Goal: Task Accomplishment & Management: Use online tool/utility

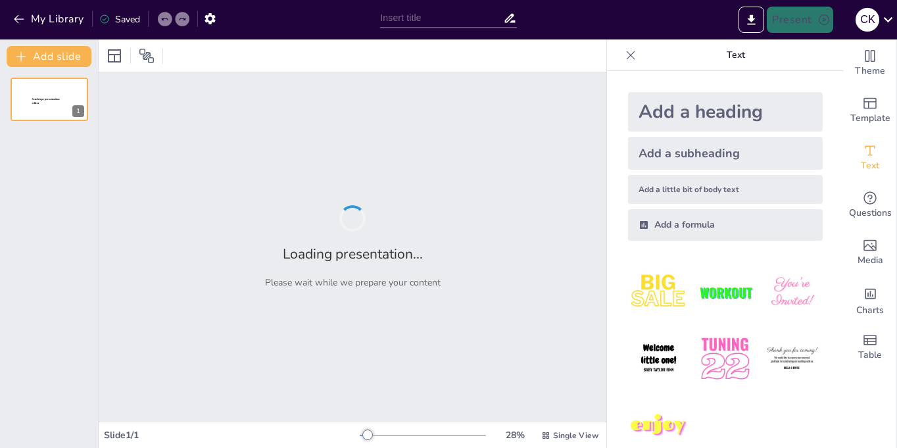
type input "Imported Instrumentación Educativa_2 (2).pptx"
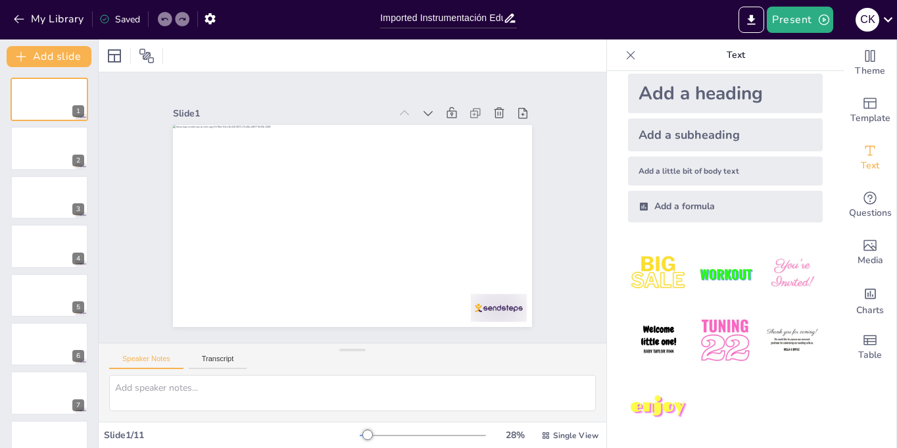
scroll to position [23, 0]
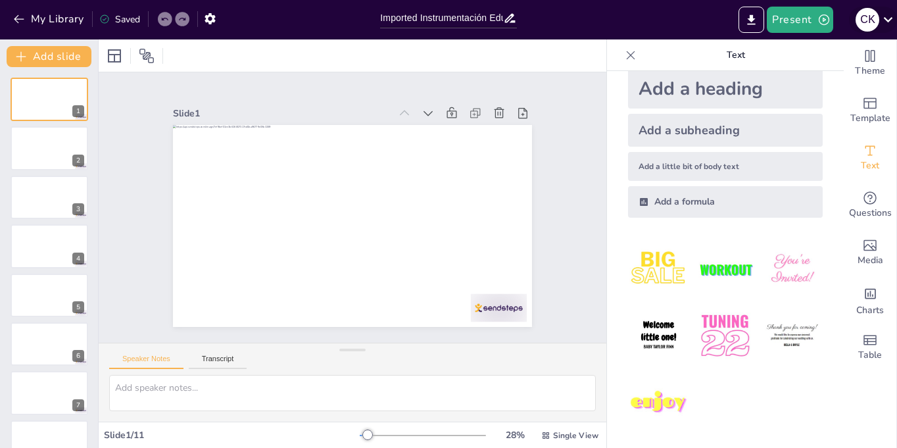
click at [885, 20] on icon at bounding box center [888, 20] width 18 height 18
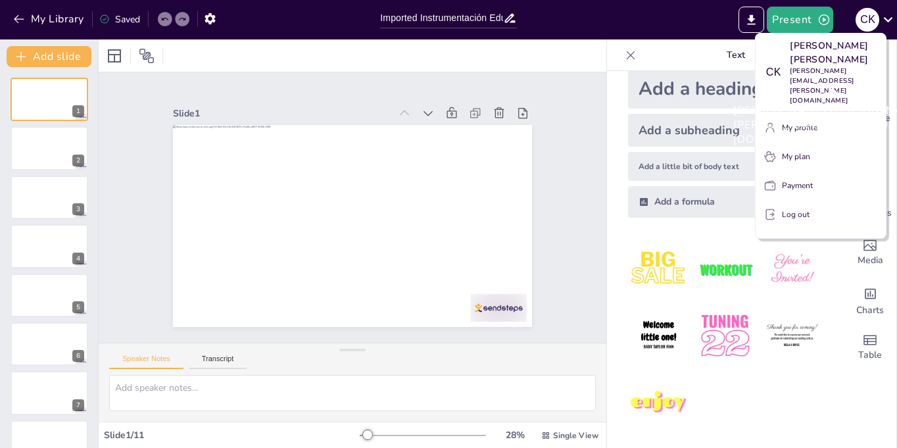
click at [789, 64] on div "Cecilia Karina Arroyo Ruiz cecilia.arroyo@jaliscoedu.mx" at bounding box center [832, 72] width 96 height 67
click at [509, 18] on div at bounding box center [448, 224] width 897 height 448
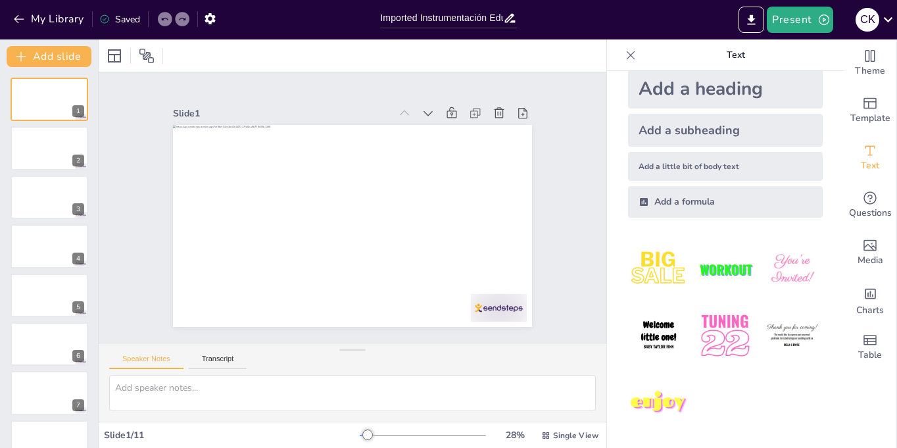
click at [509, 18] on icon at bounding box center [509, 18] width 11 height 9
click at [508, 16] on icon at bounding box center [510, 18] width 14 height 14
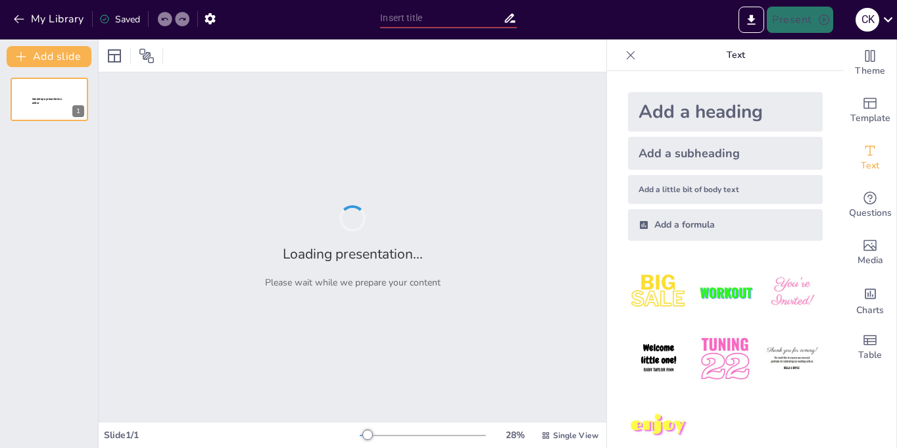
type input "INSTRUMENTACION EN LA POLITICA MEXICANA"
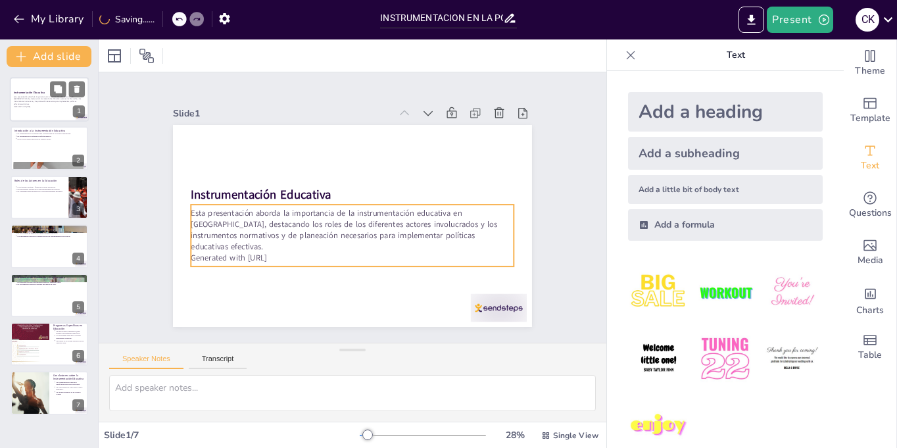
click at [29, 105] on p "Generated with [URL]" at bounding box center [49, 106] width 71 height 3
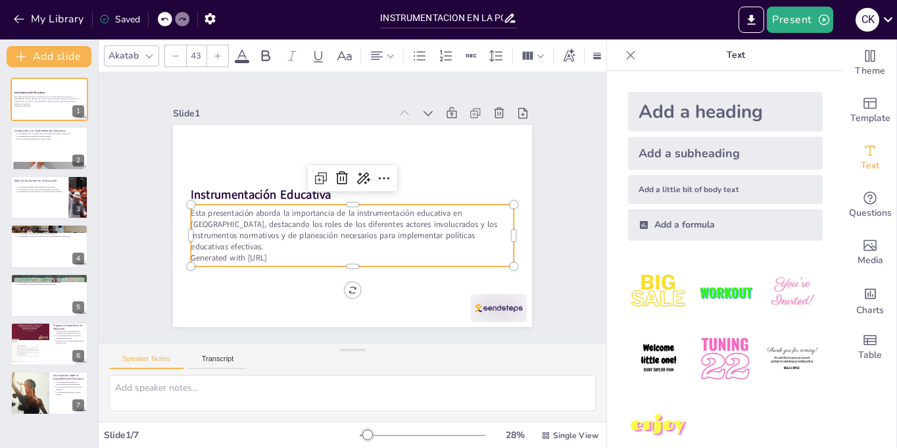
click at [293, 246] on p "Generated with [URL]" at bounding box center [332, 253] width 300 height 141
click at [293, 246] on p "Generated with [URL]" at bounding box center [327, 252] width 285 height 172
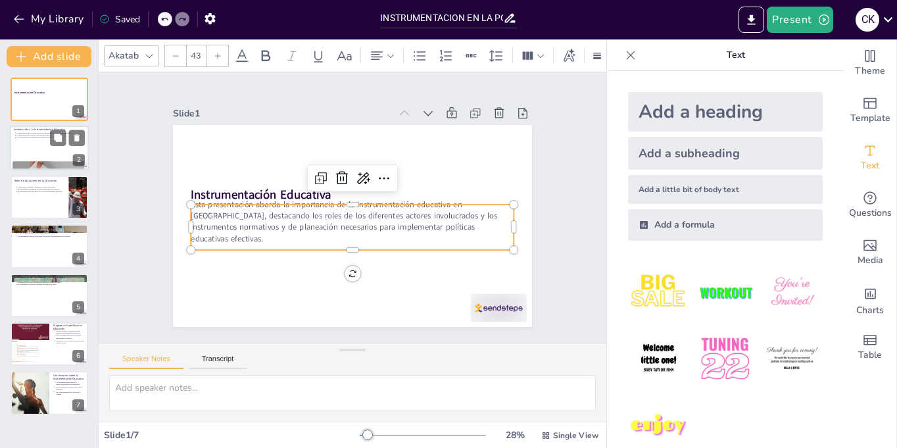
click at [48, 138] on p "Las políticas deben traducirse en cambios reales." at bounding box center [50, 138] width 68 height 3
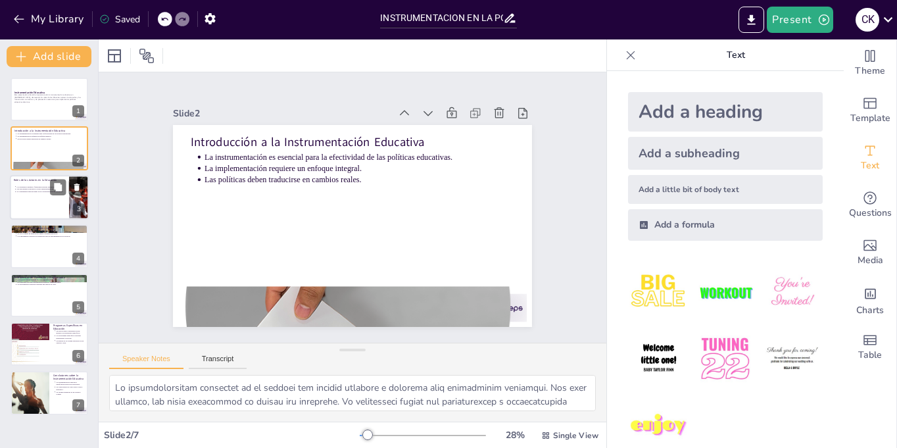
click at [41, 206] on div at bounding box center [49, 197] width 79 height 45
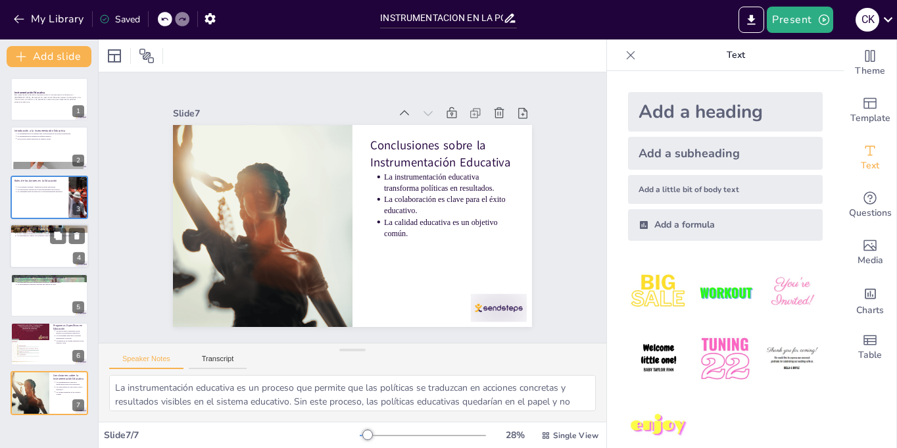
click at [46, 235] on p "Los instrumentos legales son esenciales para la implementación de políticas." at bounding box center [50, 236] width 68 height 3
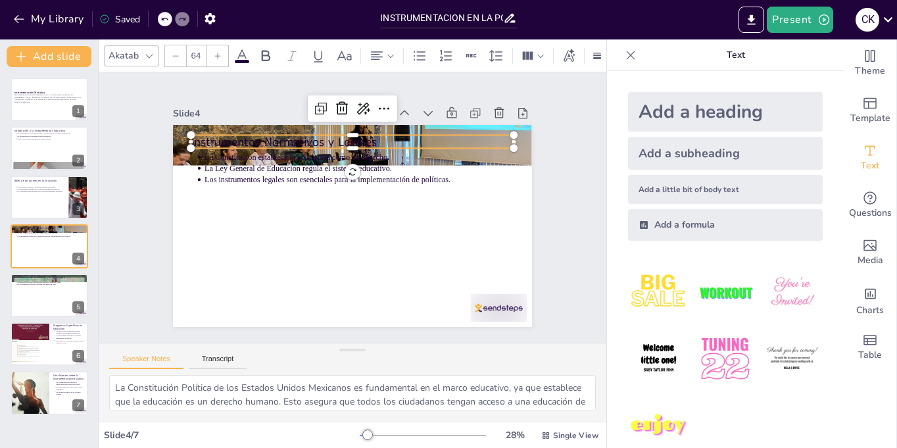
click at [504, 137] on div "Instrumentos Normativos y Legales La Constitución establece la educación como u…" at bounding box center [343, 191] width 412 height 354
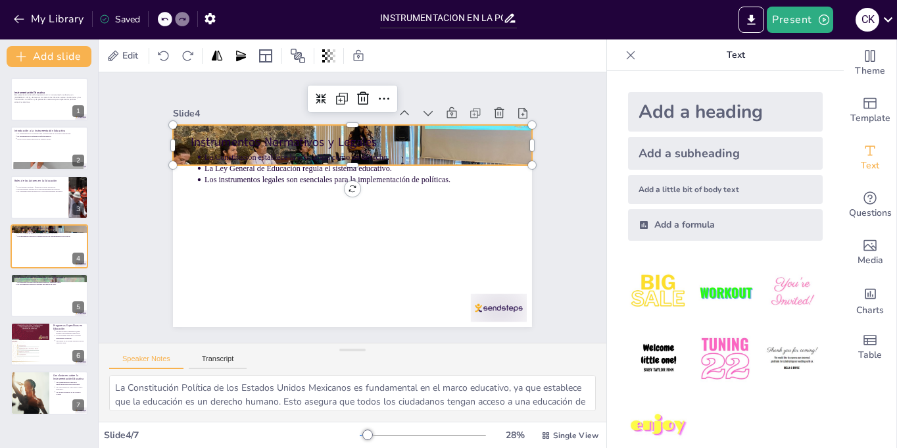
click at [509, 154] on div at bounding box center [365, 146] width 406 height 333
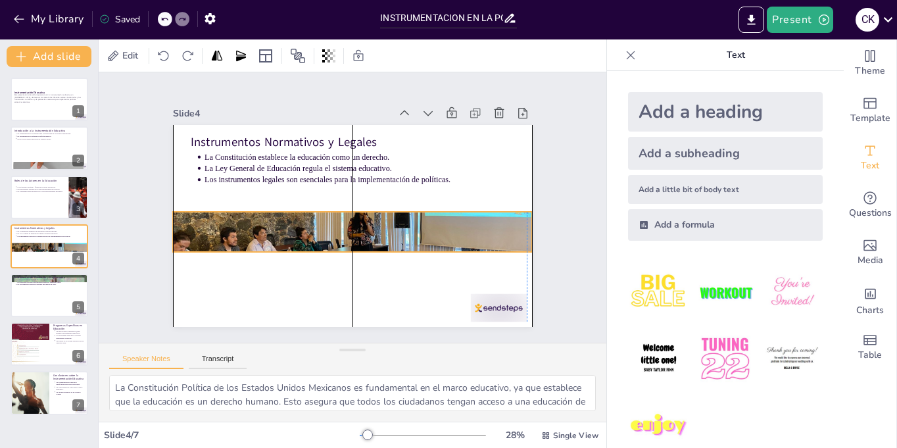
drag, startPoint x: 509, startPoint y: 154, endPoint x: 506, endPoint y: 239, distance: 85.5
click at [506, 239] on div at bounding box center [350, 183] width 385 height 300
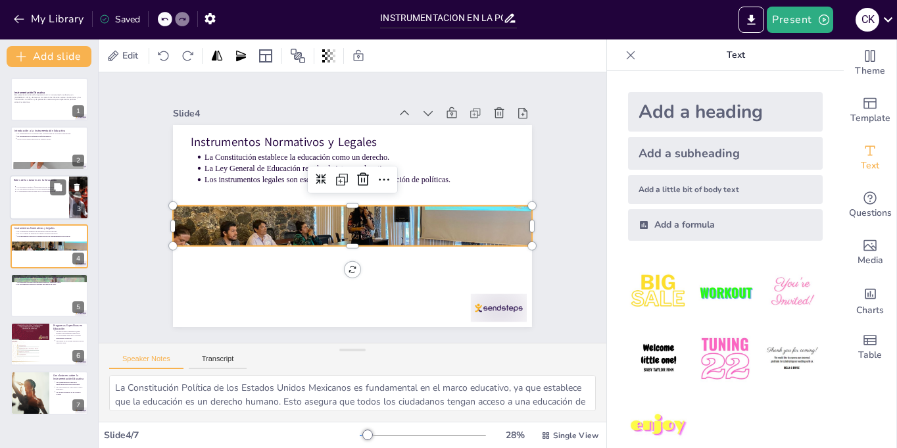
click at [45, 204] on div at bounding box center [49, 197] width 79 height 45
type textarea "Los gobiernos federal y estatal son responsables de crear y financiar las polít…"
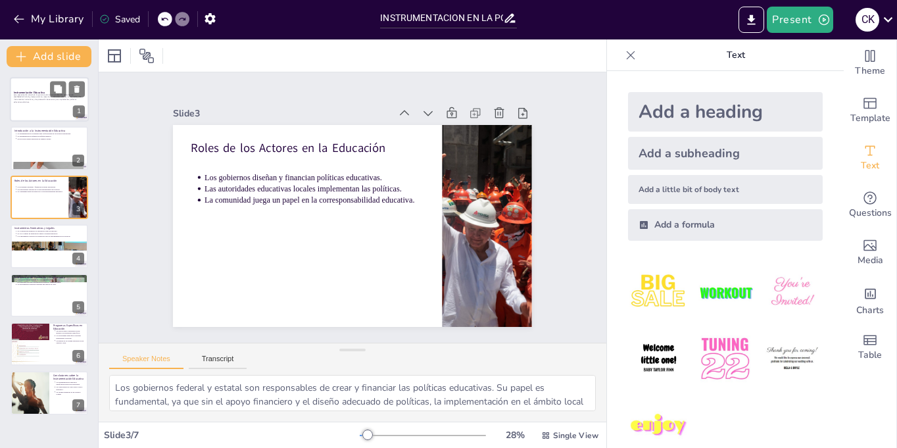
click at [57, 101] on p "Esta presentación aborda la importancia de la instrumentación educativa en [GEO…" at bounding box center [49, 98] width 71 height 10
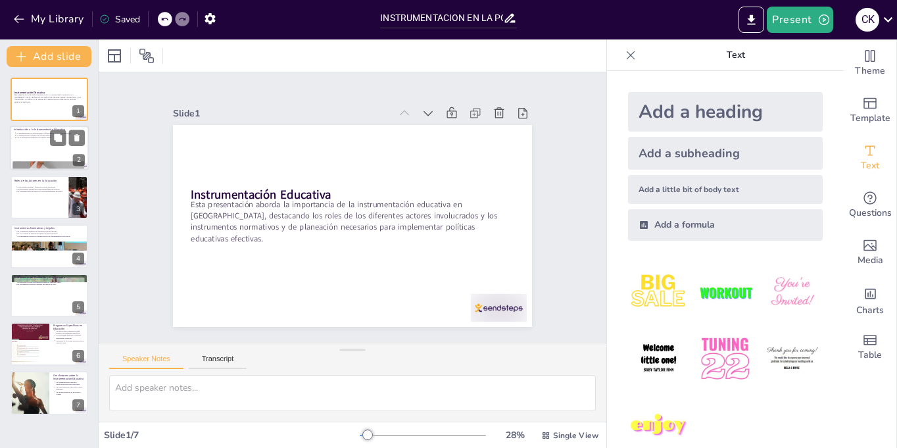
click at [41, 151] on div at bounding box center [49, 148] width 79 height 45
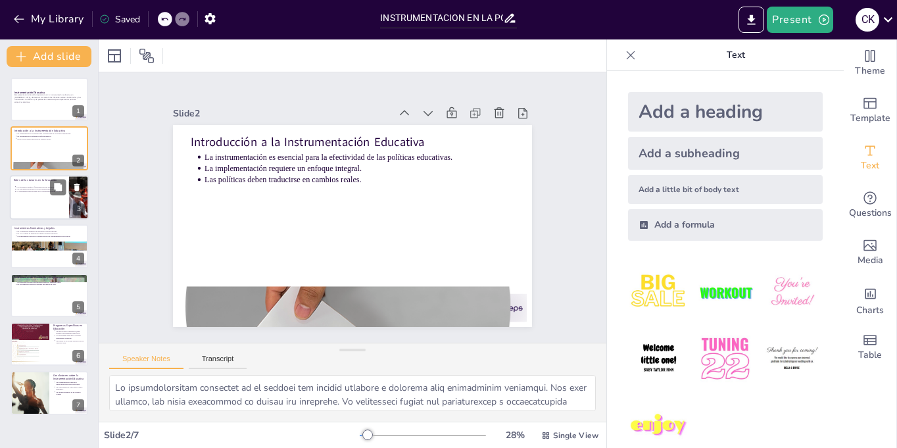
click at [44, 191] on p "La comunidad juega un papel en la corresponsabilidad educativa." at bounding box center [40, 191] width 49 height 3
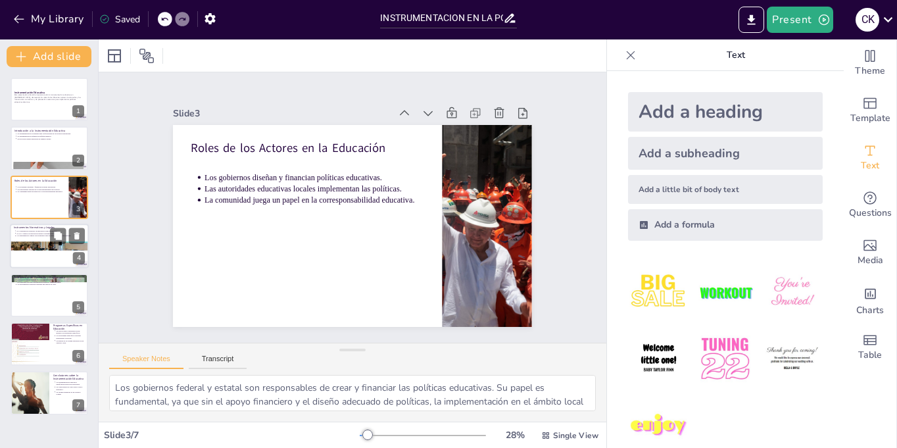
click at [43, 252] on div at bounding box center [49, 246] width 79 height 45
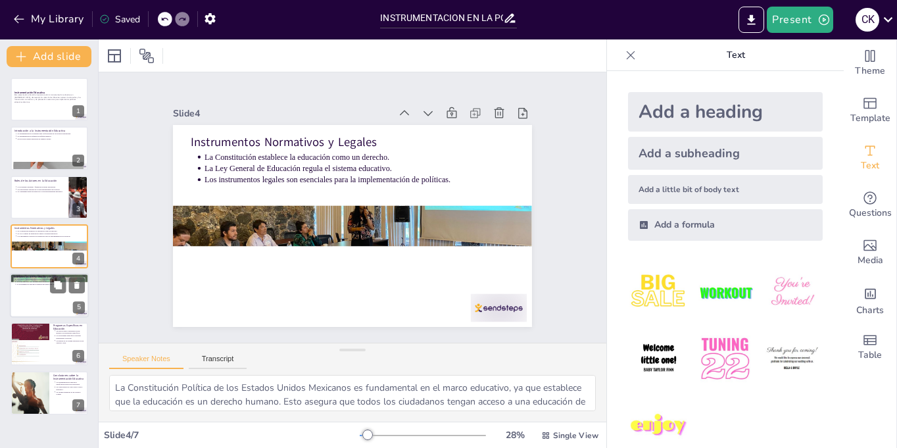
click at [35, 307] on div at bounding box center [49, 295] width 79 height 45
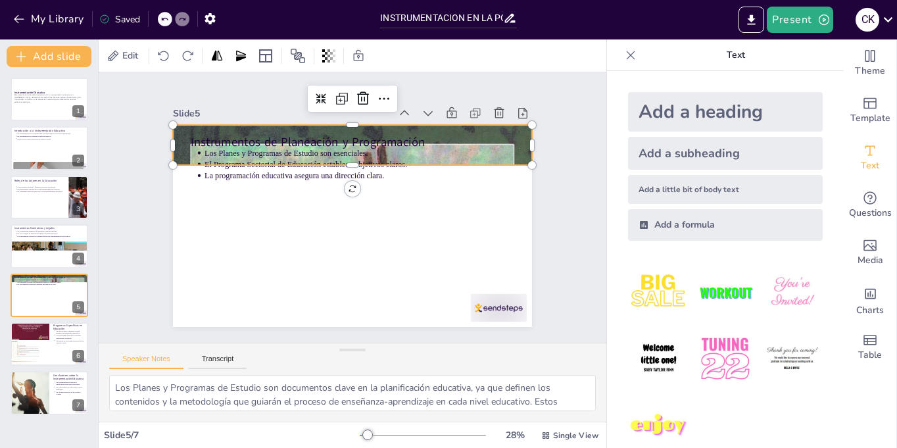
click at [509, 131] on div at bounding box center [409, 233] width 619 height 538
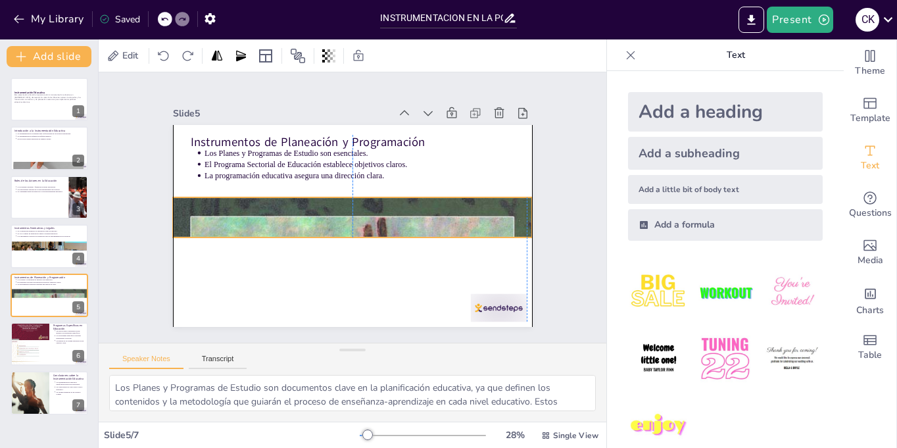
drag, startPoint x: 509, startPoint y: 131, endPoint x: 504, endPoint y: 203, distance: 72.5
click at [504, 203] on div at bounding box center [343, 209] width 580 height 458
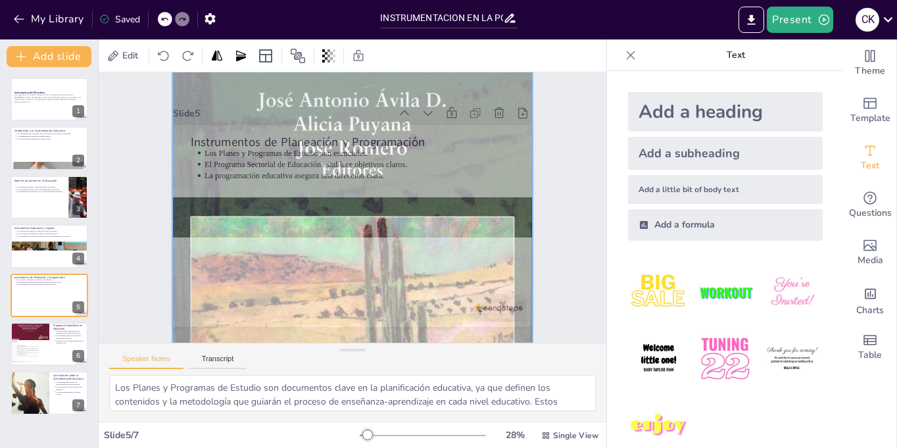
click at [405, 305] on div at bounding box center [347, 216] width 591 height 649
click at [421, 154] on div at bounding box center [355, 197] width 521 height 623
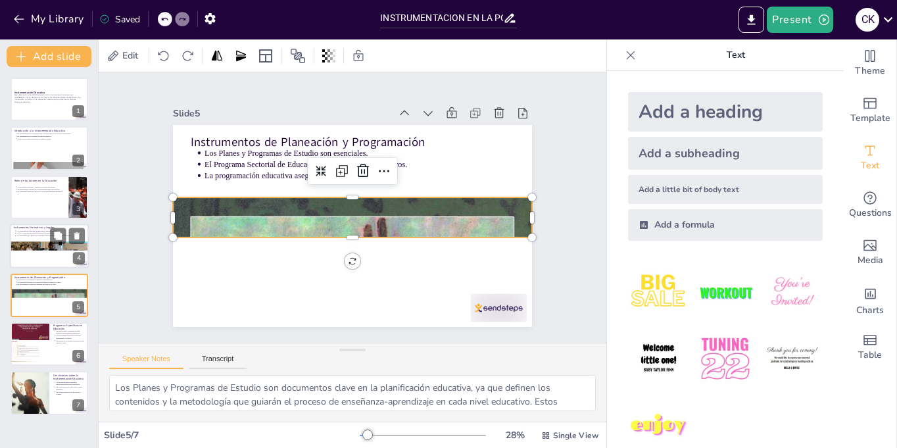
click at [24, 252] on div at bounding box center [49, 246] width 79 height 45
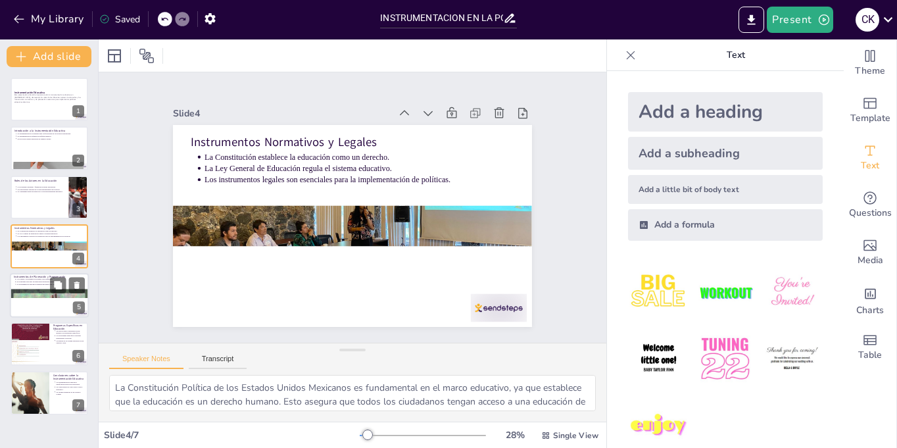
click at [34, 294] on div at bounding box center [49, 293] width 79 height 114
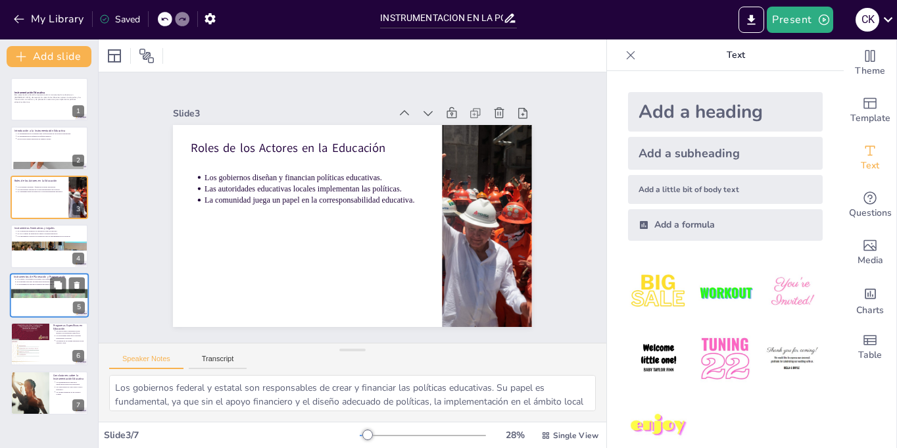
type textarea "Lo ipsumdolorsitam consectet ad el seddoei tem incidid utlabore e dolorema aliq…"
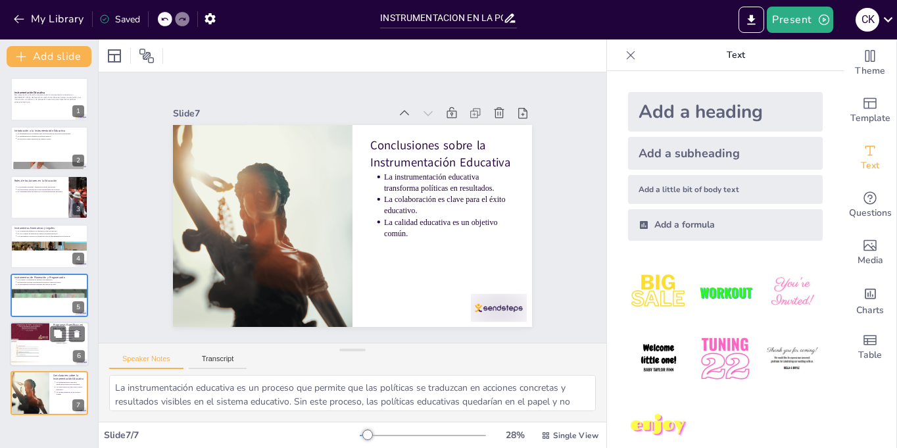
click at [60, 350] on div at bounding box center [49, 343] width 79 height 45
type textarea "Las becas para el bienestar [PERSON_NAME] son un programa específico que busca …"
